Goal: Task Accomplishment & Management: Manage account settings

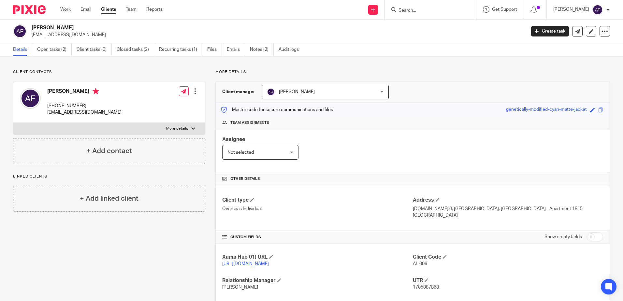
click at [461, 14] on form at bounding box center [432, 10] width 69 height 8
click at [421, 12] on input "Search" at bounding box center [427, 11] width 59 height 6
type input "1980 cl"
click at [463, 79] on div "More details Client manager Keshav Gautam Keshav Gautam Aarshika Awale Aayush N…" at bounding box center [407, 208] width 405 height 278
click at [428, 13] on input "Search" at bounding box center [427, 11] width 59 height 6
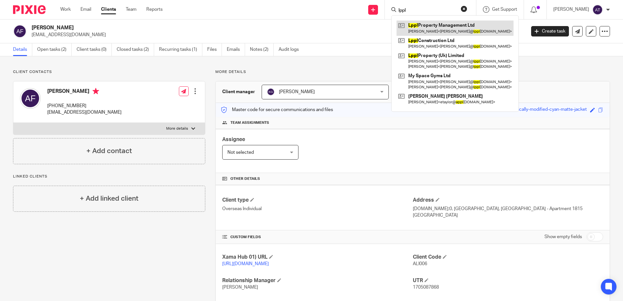
type input "lppl"
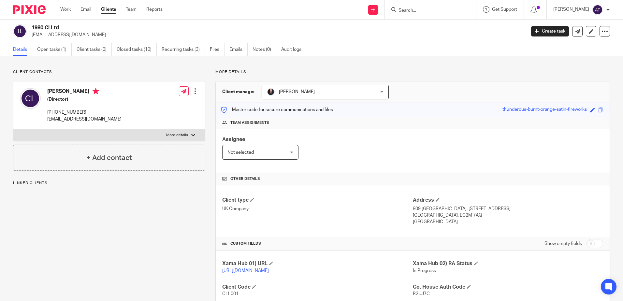
drag, startPoint x: 0, startPoint y: 0, endPoint x: 445, endPoint y: 181, distance: 480.5
click at [60, 44] on link "Open tasks (1)" at bounding box center [54, 49] width 35 height 13
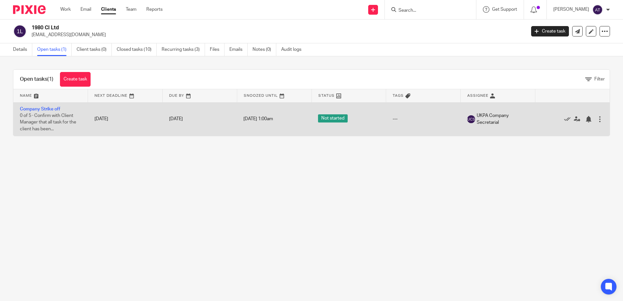
click at [47, 113] on td "Company Strike off 0 of 5 · Confirm with Client Manager that all task for the c…" at bounding box center [50, 119] width 75 height 34
click at [50, 110] on link "Company Strike off" at bounding box center [40, 109] width 40 height 5
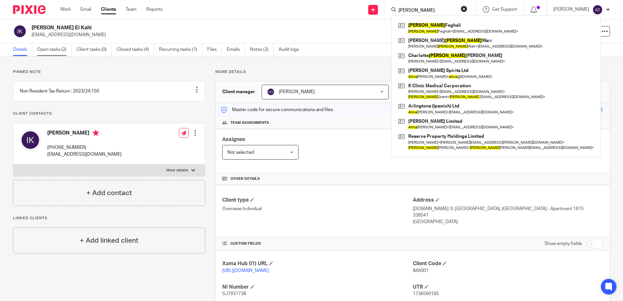
click at [65, 54] on link "Open tasks (2)" at bounding box center [54, 49] width 35 height 13
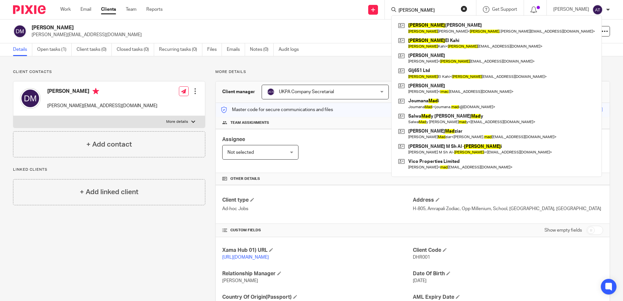
drag, startPoint x: 0, startPoint y: 0, endPoint x: 112, endPoint y: 27, distance: 115.2
click at [48, 50] on link "Open tasks (1)" at bounding box center [54, 49] width 35 height 13
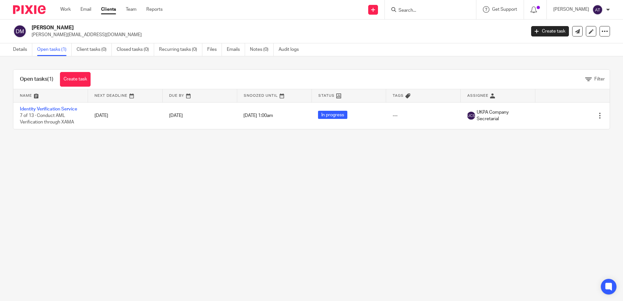
click at [252, 158] on main "Dhruv Mishra dhruv@formware.io Create task Update from Companies House Export d…" at bounding box center [311, 150] width 623 height 301
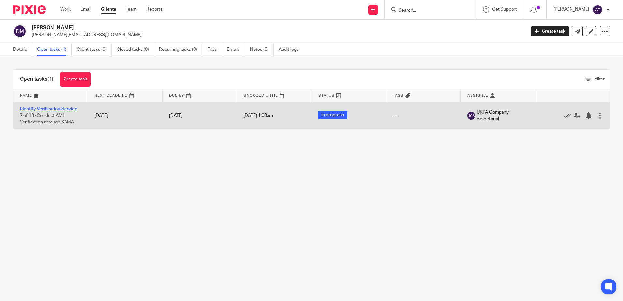
click at [58, 109] on link "Identity Verification Service" at bounding box center [48, 109] width 57 height 5
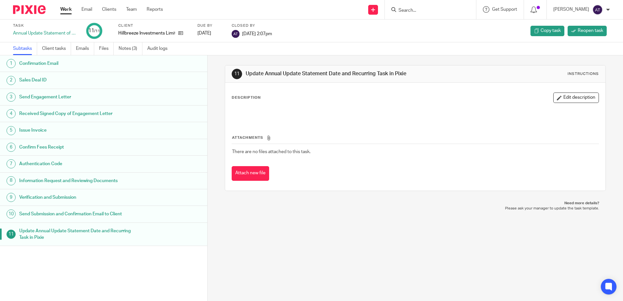
click at [181, 34] on icon at bounding box center [180, 33] width 5 height 5
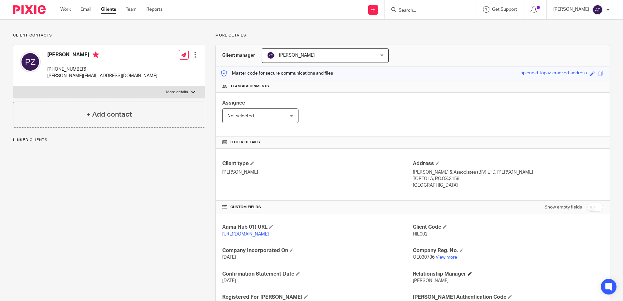
scroll to position [98, 0]
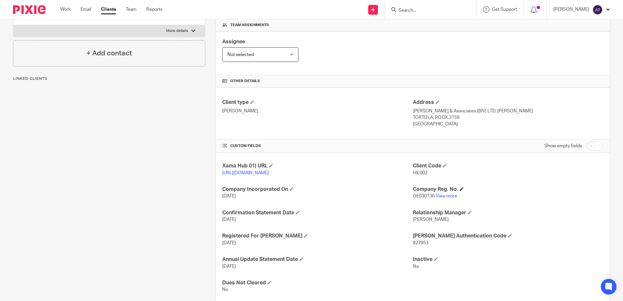
click at [447, 193] on h4 "Company Reg. No." at bounding box center [508, 189] width 190 height 7
click at [447, 198] on link "View more" at bounding box center [447, 196] width 22 height 5
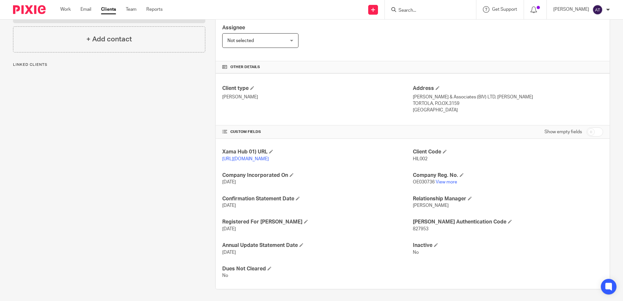
scroll to position [120, 0]
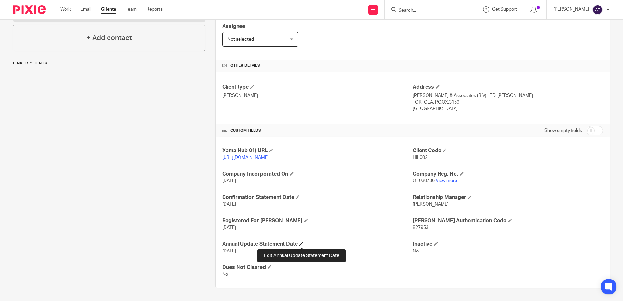
click at [302, 243] on span at bounding box center [301, 244] width 4 height 4
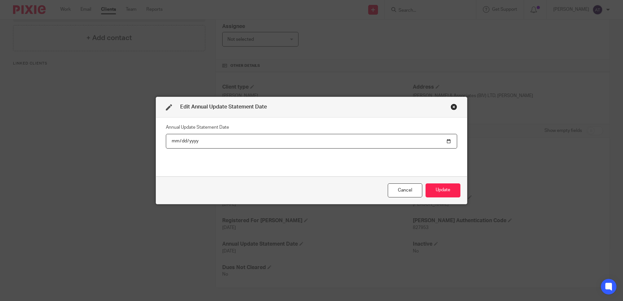
click at [192, 140] on input "2024-08-09" at bounding box center [311, 141] width 291 height 15
type input "2025-08-09"
click at [449, 194] on button "Update" at bounding box center [443, 190] width 35 height 14
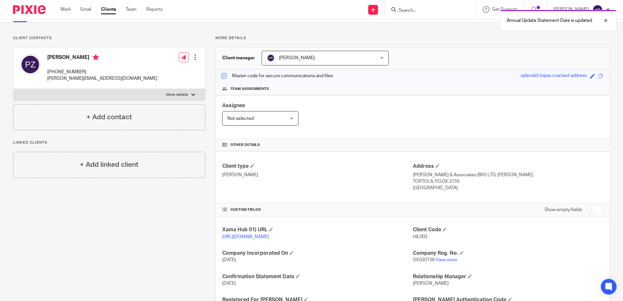
scroll to position [0, 0]
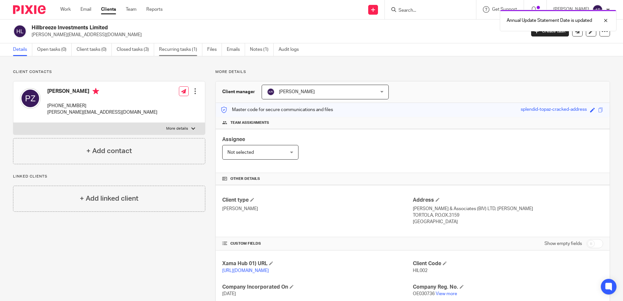
click at [185, 50] on link "Recurring tasks (1)" at bounding box center [180, 49] width 43 height 13
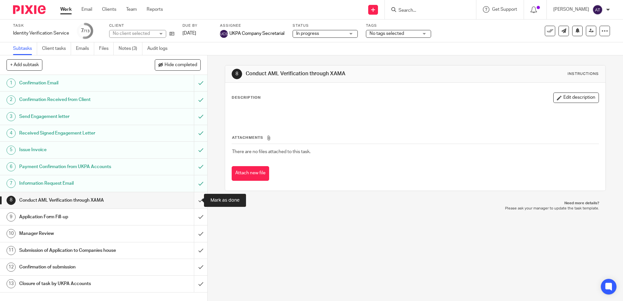
click at [191, 203] on input "submit" at bounding box center [103, 200] width 207 height 16
click at [191, 216] on input "submit" at bounding box center [103, 217] width 207 height 16
click at [195, 238] on input "submit" at bounding box center [103, 233] width 207 height 16
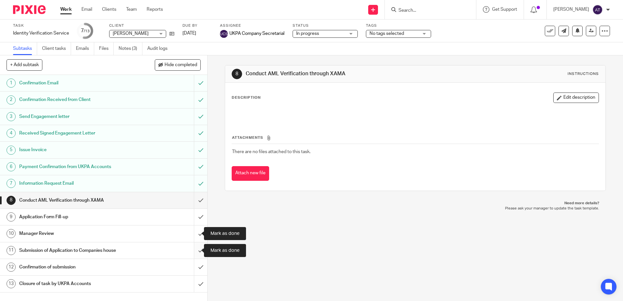
click at [196, 247] on input "submit" at bounding box center [103, 250] width 207 height 16
click at [190, 264] on input "submit" at bounding box center [103, 267] width 207 height 16
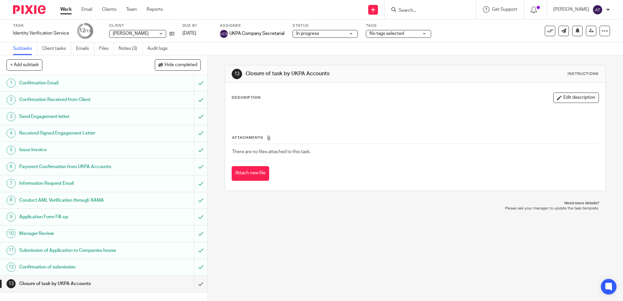
click at [483, 37] on div "Task Identity Verification Service Save Identity Verification Service 12 /13 Cl…" at bounding box center [262, 31] width 498 height 16
click at [589, 33] on icon at bounding box center [591, 30] width 5 height 5
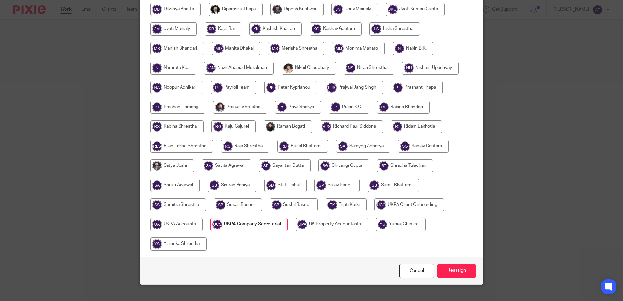
scroll to position [195, 0]
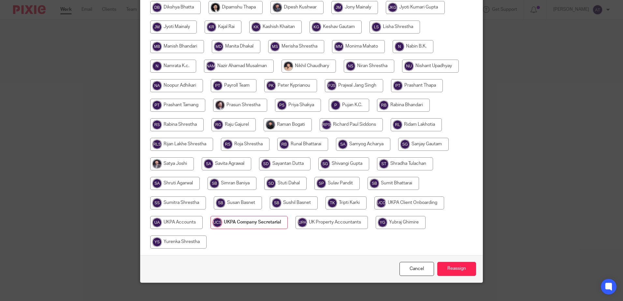
click at [184, 225] on input "radio" at bounding box center [176, 222] width 52 height 13
radio input "true"
click at [462, 270] on input "Reassign" at bounding box center [456, 269] width 39 height 14
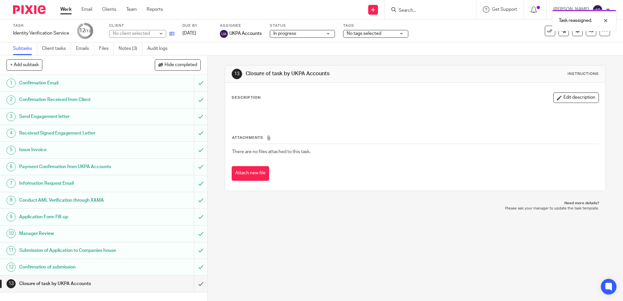
click at [174, 36] on icon at bounding box center [171, 33] width 5 height 5
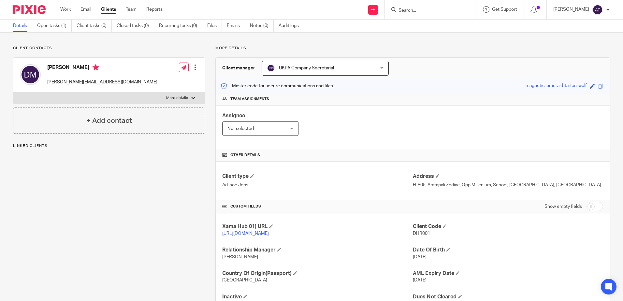
scroll to position [60, 0]
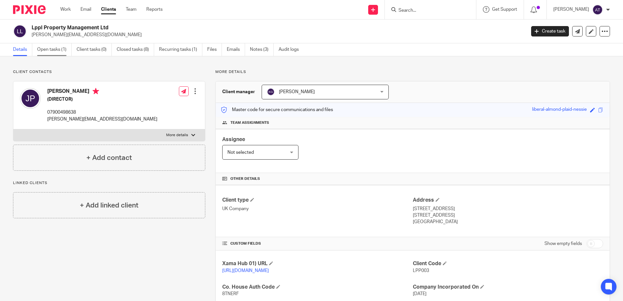
click at [63, 48] on link "Open tasks (1)" at bounding box center [54, 49] width 35 height 13
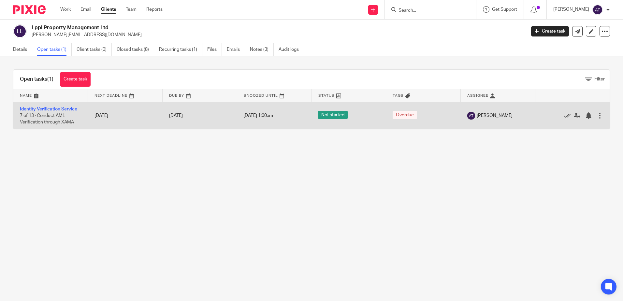
click at [62, 110] on link "Identity Verification Service" at bounding box center [48, 109] width 57 height 5
